Goal: Transaction & Acquisition: Purchase product/service

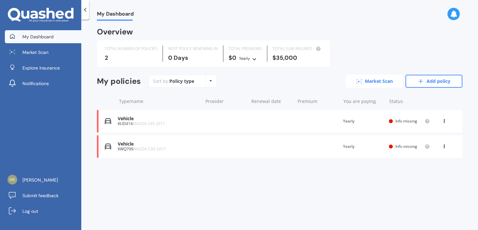
click at [368, 81] on link "Market Scan" at bounding box center [374, 81] width 57 height 13
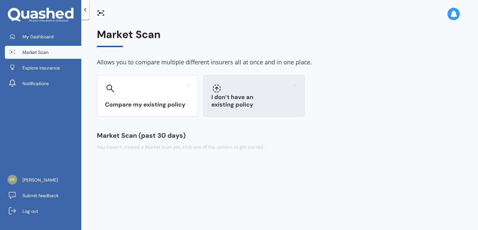
click at [222, 85] on div at bounding box center [253, 88] width 85 height 10
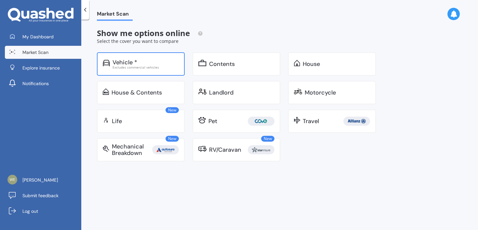
click at [175, 67] on div "Excludes commercial vehicles" at bounding box center [145, 67] width 66 height 3
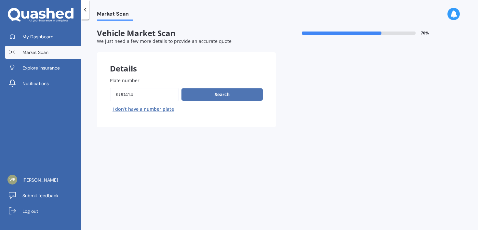
click at [210, 95] on button "Search" at bounding box center [221, 94] width 81 height 12
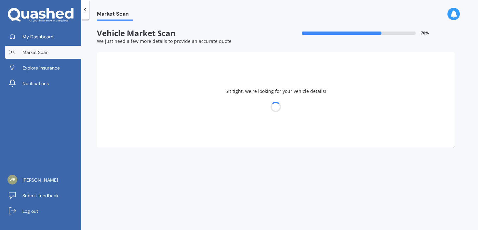
select select "MAZDA"
select select "15"
select select "03"
select select "1993"
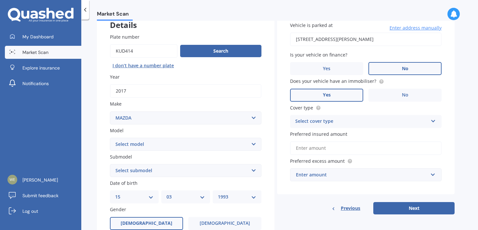
scroll to position [46, 0]
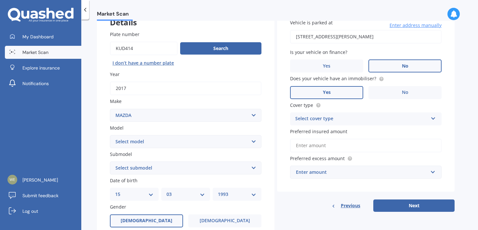
click at [217, 141] on select "Select model 121 2 3 323 323 / Familia 6 626 929 Atenza Autozam Axela AZ3 B2000…" at bounding box center [185, 141] width 151 height 13
select select "CX5"
click at [110, 136] on select "Select model 121 2 3 323 323 / Familia 6 626 929 Atenza Autozam Axela AZ3 B2000…" at bounding box center [185, 141] width 151 height 13
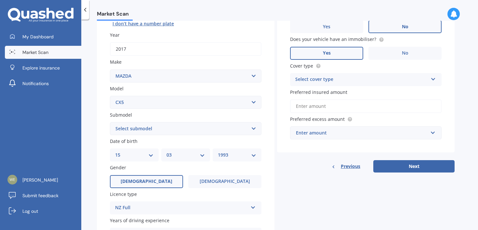
scroll to position [97, 0]
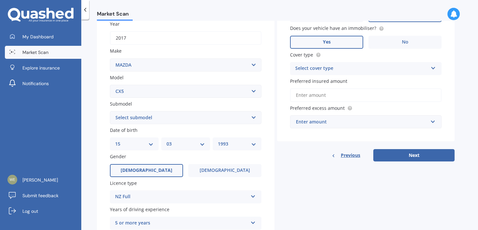
click at [217, 120] on select "Select submodel 2.2 Diesel 2WD XD 2.5S 4WD Diesel Limited 4WD GSX 2.2 Diesel St…" at bounding box center [185, 117] width 151 height 13
select select "AWD GSX"
click at [110, 112] on select "Select submodel 2.2 Diesel 2WD XD 2.5S 4WD Diesel Limited 4WD GSX 2.2 Diesel St…" at bounding box center [185, 117] width 151 height 13
click at [155, 148] on div "DD 01 02 03 04 05 06 07 08 09 10 11 12 13 14 15 16 17 18 19 20 21 22 23 24 25 2…" at bounding box center [134, 143] width 49 height 13
click at [153, 146] on select "DD 01 02 03 04 05 06 07 08 09 10 11 12 13 14 15 16 17 18 19 20 21 22 23 24 25 2…" at bounding box center [134, 143] width 38 height 7
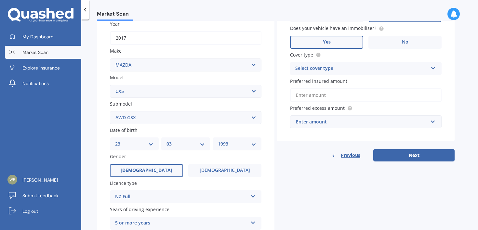
click at [115, 141] on select "DD 01 02 03 04 05 06 07 08 09 10 11 12 13 14 15 16 17 18 19 20 21 22 23 24 25 2…" at bounding box center [134, 143] width 38 height 7
click at [136, 152] on div "Plate number Search I don’t have a number plate Year 2017 Make Select make AC A…" at bounding box center [185, 154] width 177 height 372
click at [138, 149] on div "DD 01 02 03 04 05 06 07 08 09 10 11 12 13 14 15 16 17 18 19 20 21 22 23 24 25 2…" at bounding box center [134, 143] width 49 height 13
click at [139, 150] on div "DD 01 02 03 04 05 06 07 08 09 10 11 12 13 14 15 16 17 18 19 20 21 22 23 24 25 2…" at bounding box center [134, 143] width 49 height 13
click at [142, 146] on select "DD 01 02 03 04 05 06 07 08 09 10 11 12 13 14 15 16 17 18 19 20 21 22 23 24 25 2…" at bounding box center [134, 143] width 38 height 7
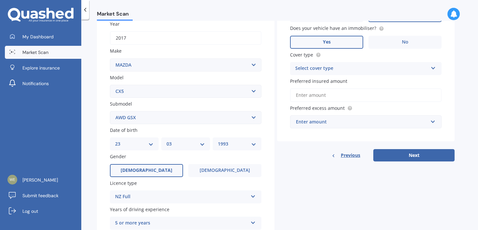
select select "22"
click at [115, 141] on select "DD 01 02 03 04 05 06 07 08 09 10 11 12 13 14 15 16 17 18 19 20 21 22 23 24 25 2…" at bounding box center [134, 143] width 38 height 7
click at [177, 146] on select "MM 01 02 03 04 05 06 07 08 09 10 11 12" at bounding box center [185, 143] width 38 height 7
select select "02"
click at [166, 141] on select "MM 01 02 03 04 05 06 07 08 09 10 11 12" at bounding box center [185, 143] width 38 height 7
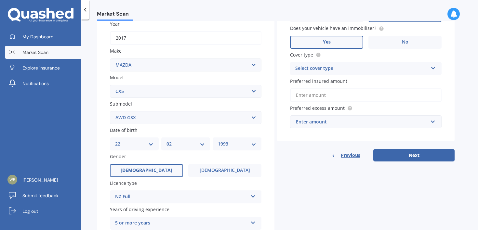
click at [231, 141] on div "YYYY 2025 2024 2023 2022 2021 2020 2019 2018 2017 2016 2015 2014 2013 2012 2011…" at bounding box center [237, 143] width 49 height 13
click at [228, 147] on select "YYYY 2025 2024 2023 2022 2021 2020 2019 2018 2017 2016 2015 2014 2013 2012 2011…" at bounding box center [237, 143] width 38 height 7
click at [218, 141] on select "YYYY 2025 2024 2023 2022 2021 2020 2019 2018 2017 2016 2015 2014 2013 2012 2011…" at bounding box center [237, 143] width 38 height 7
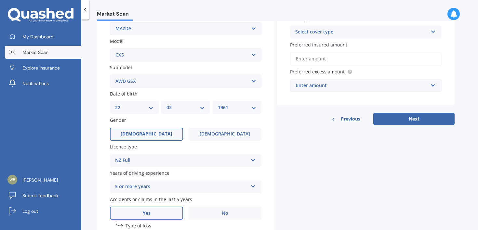
scroll to position [148, 0]
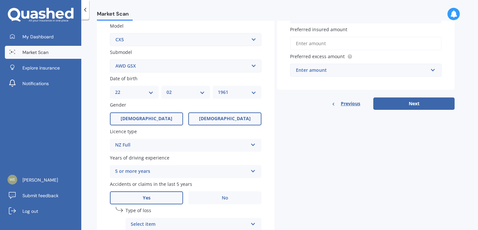
click at [213, 125] on label "Female" at bounding box center [224, 118] width 73 height 13
click at [0, 0] on input "Female" at bounding box center [0, 0] width 0 height 0
click at [244, 84] on div "Date of birth DD 01 02 03 04 05 06 07 08 09 10 11 12 13 14 15 16 17 18 19 20 21…" at bounding box center [185, 87] width 151 height 24
click at [239, 91] on select "YYYY 2025 2024 2023 2022 2021 2020 2019 2018 2017 2016 2015 2014 2013 2012 2011…" at bounding box center [237, 92] width 38 height 7
select select "1966"
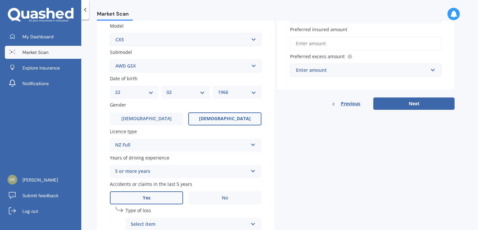
click at [218, 90] on select "YYYY 2025 2024 2023 2022 2021 2020 2019 2018 2017 2016 2015 2014 2013 2012 2011…" at bounding box center [237, 92] width 38 height 7
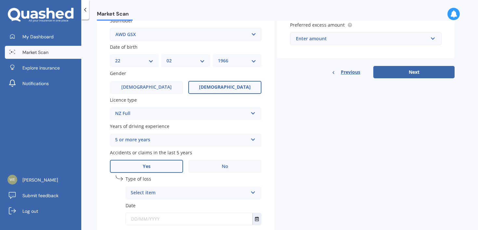
scroll to position [225, 0]
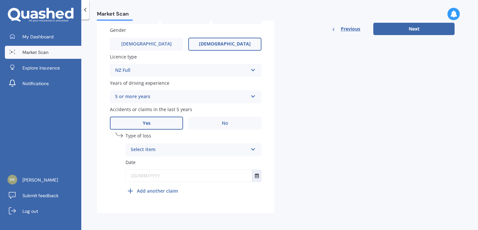
click at [198, 152] on div "Select item" at bounding box center [189, 150] width 117 height 8
click at [192, 162] on div "At fault accident" at bounding box center [193, 163] width 135 height 12
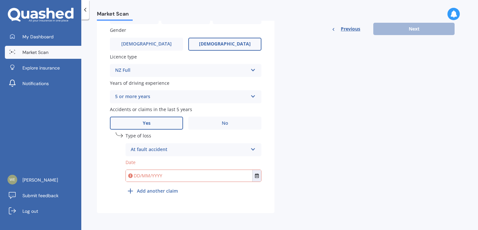
click at [180, 181] on input "text" at bounding box center [189, 176] width 126 height 12
click at [259, 178] on icon "Select date" at bounding box center [257, 176] width 4 height 5
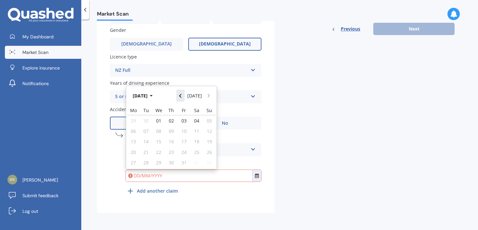
click at [178, 95] on button "Navigate back" at bounding box center [180, 96] width 8 height 12
click at [159, 158] on div "30" at bounding box center [158, 162] width 13 height 10
type input "30/07/2025"
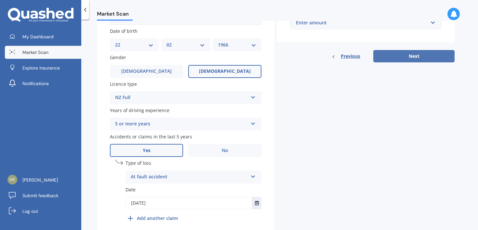
click at [396, 54] on button "Next" at bounding box center [413, 56] width 81 height 12
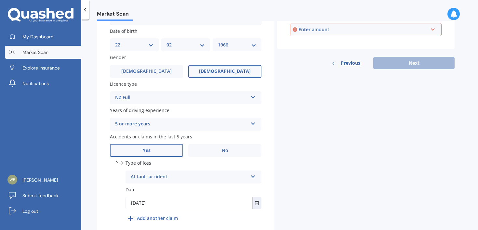
scroll to position [45, 0]
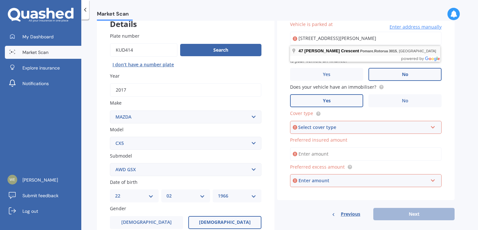
type input "47 Neri Crescent, Pomare, Rotorua 3015"
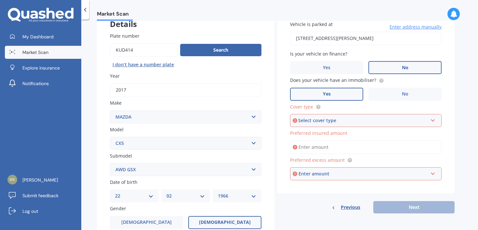
click at [361, 117] on div "Select cover type Comprehensive Third Party, Fire & Theft Third Party" at bounding box center [365, 120] width 151 height 13
click at [352, 135] on div "Comprehensive" at bounding box center [365, 133] width 150 height 12
click at [344, 147] on input "Preferred insured amount" at bounding box center [365, 147] width 151 height 14
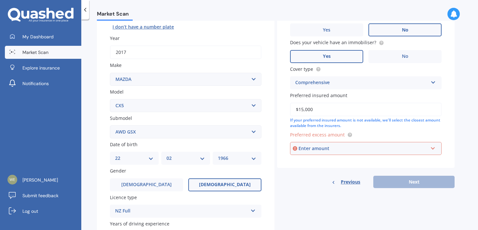
scroll to position [87, 0]
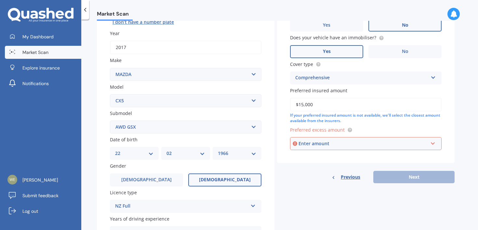
type input "$15,000"
click at [360, 149] on input "text" at bounding box center [363, 143] width 146 height 12
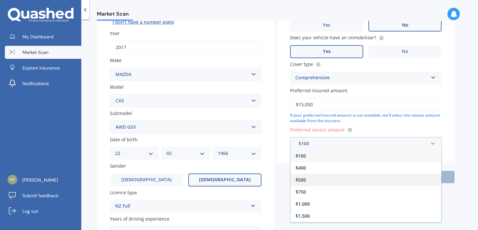
click at [348, 181] on div "$500" at bounding box center [365, 180] width 151 height 12
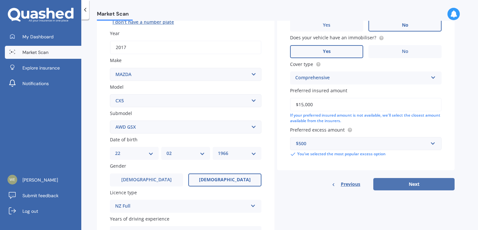
click at [394, 182] on button "Next" at bounding box center [413, 184] width 81 height 12
select select "22"
select select "02"
select select "1966"
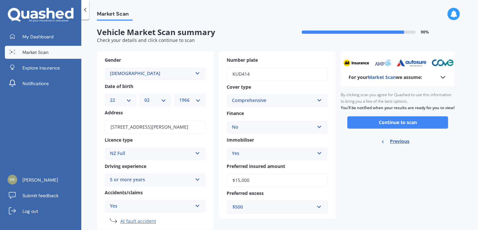
scroll to position [0, 0]
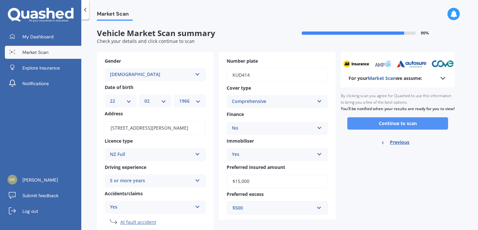
click at [395, 124] on button "Continue to scan" at bounding box center [397, 123] width 101 height 12
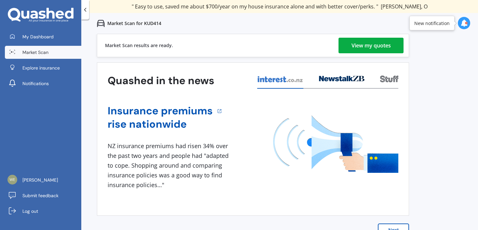
click at [379, 47] on div "View my quotes" at bounding box center [370, 46] width 39 height 16
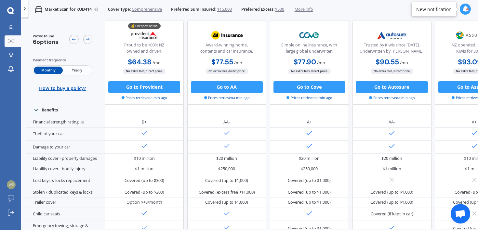
scroll to position [64, 0]
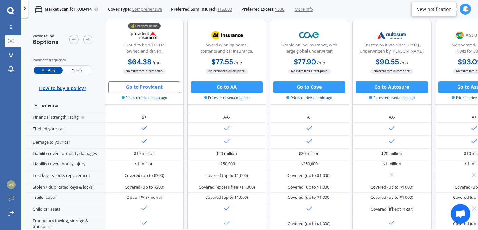
click at [146, 85] on button "Go to Provident" at bounding box center [144, 87] width 72 height 12
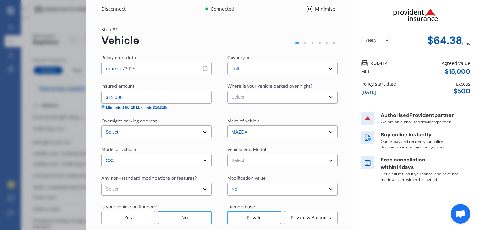
select select "Monthly"
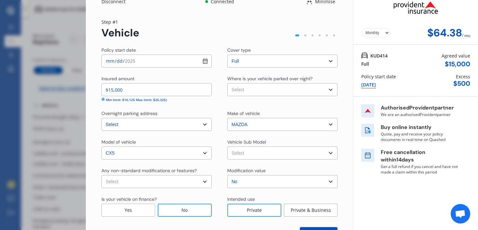
scroll to position [11, 0]
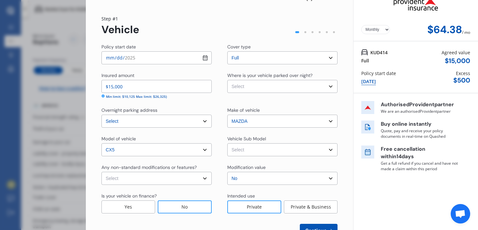
click at [240, 150] on select "Select CX-5 GSX. Wagon 5dr Skyactiv 6sp AWD 2.5i MY17" at bounding box center [282, 149] width 110 height 13
select select "NZVMAZD2017AECH"
click at [227, 143] on select "Select CX-5 GSX. Wagon 5dr Skyactiv 6sp AWD 2.5i MY17" at bounding box center [282, 149] width 110 height 13
click at [243, 85] on select "Select Garage (fully enclosed) Off Street Parking Other" at bounding box center [282, 86] width 110 height 13
select select "OFF-STREET"
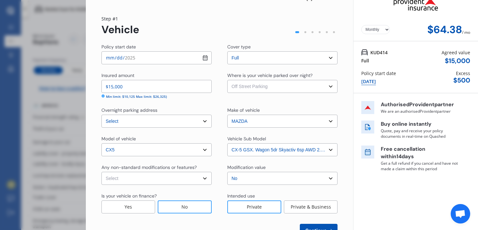
click at [227, 80] on select "Select Garage (fully enclosed) Off Street Parking Other" at bounding box center [282, 86] width 110 height 13
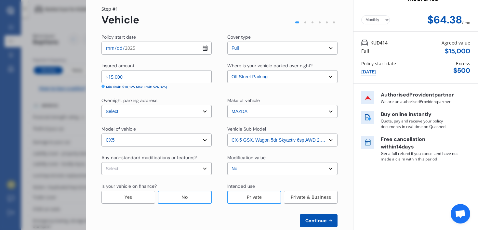
click at [190, 164] on select "Select None Nitrous Oxide System(NOS) Roll Cage Full Racing Harness" at bounding box center [156, 168] width 110 height 13
select select "none"
click at [101, 162] on select "Select None Nitrous Oxide System(NOS) Roll Cage Full Racing Harness" at bounding box center [156, 168] width 110 height 13
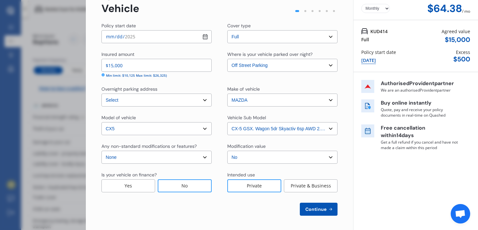
scroll to position [33, 0]
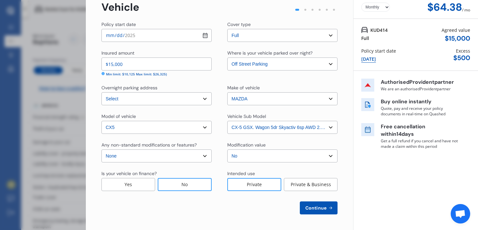
click at [319, 208] on span "Continue" at bounding box center [316, 207] width 24 height 5
select select "22"
select select "02"
select select "1966"
select select "NZ_FULL"
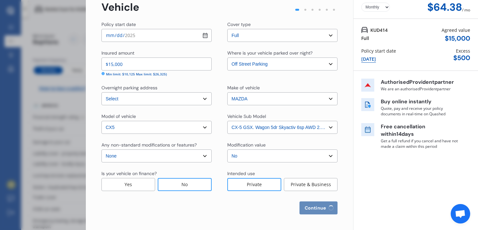
select select "1"
select select "25"
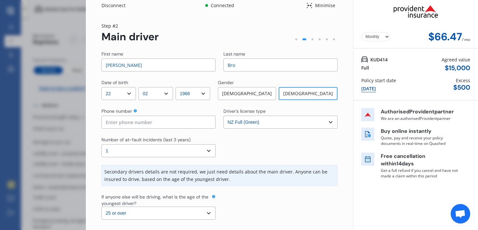
scroll to position [1, 0]
